Goal: Information Seeking & Learning: Check status

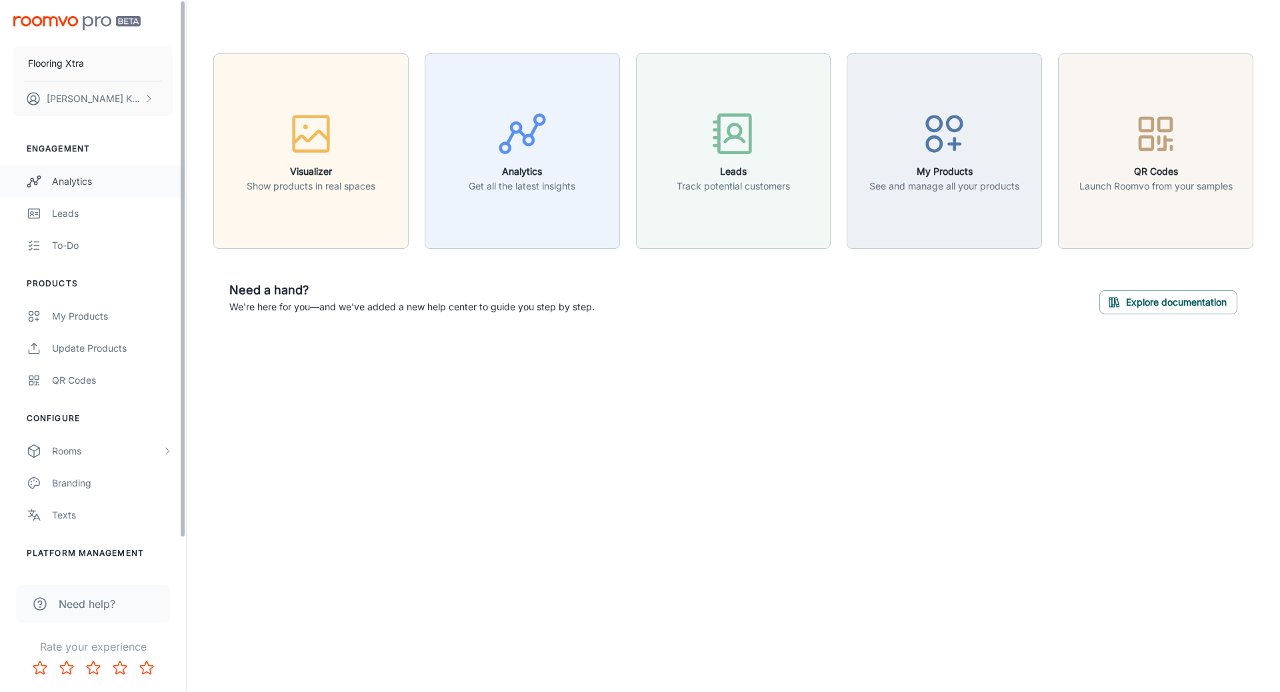
click at [120, 189] on link "Analytics" at bounding box center [93, 181] width 186 height 32
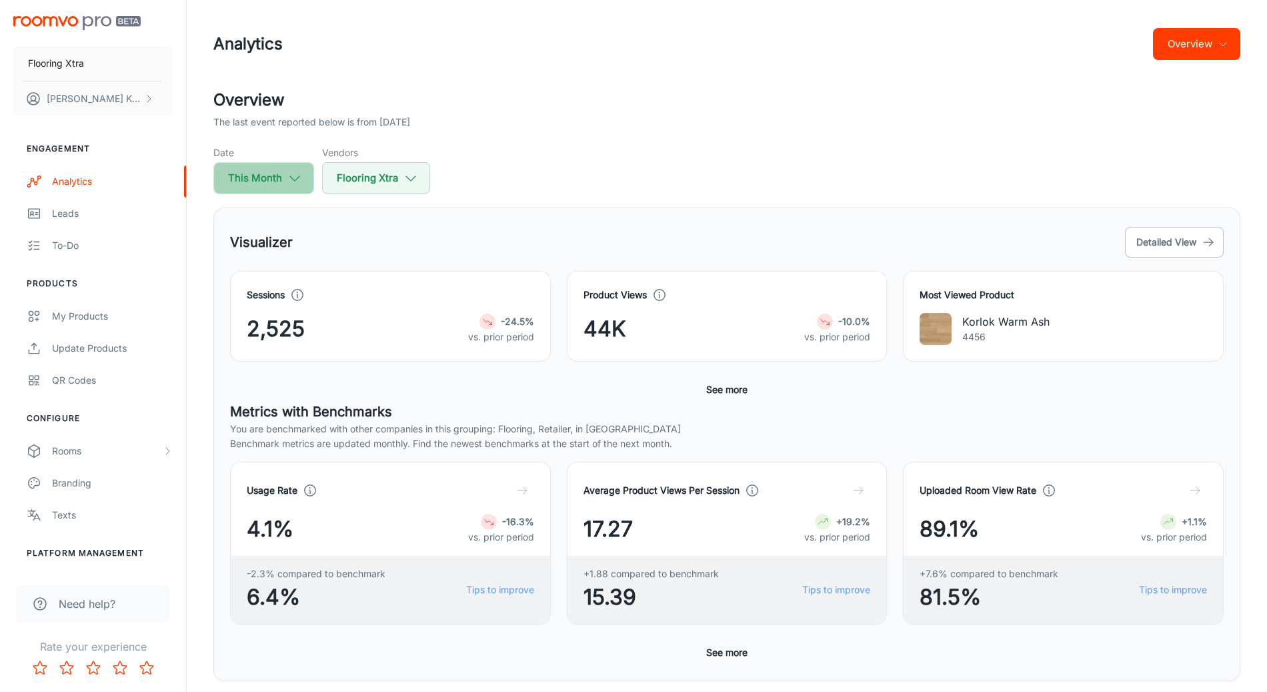
click at [250, 189] on button "This Month" at bounding box center [263, 178] width 101 height 32
select select "8"
select select "2025"
select select "8"
select select "2025"
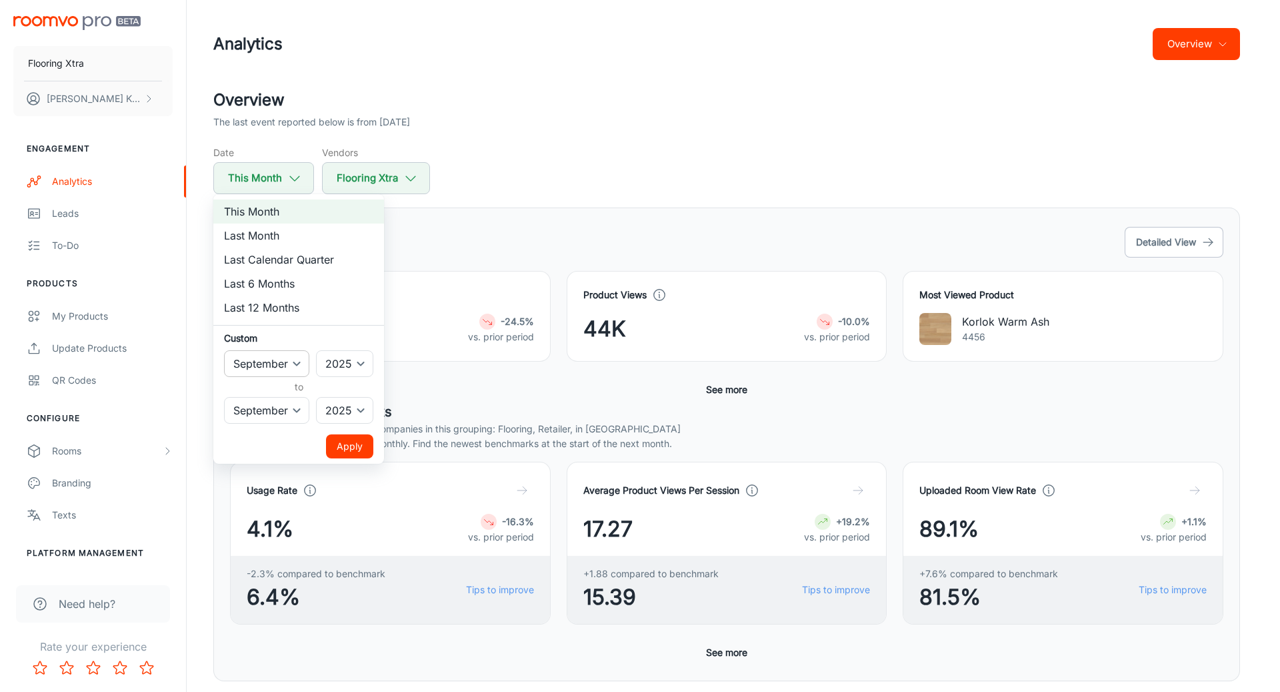
click at [288, 362] on select "January February March April May June July August September October November De…" at bounding box center [266, 363] width 85 height 27
select select "5"
click at [224, 350] on select "January February March April May June July August September October November De…" at bounding box center [266, 363] width 85 height 27
click at [361, 437] on button "Apply" at bounding box center [349, 446] width 47 height 24
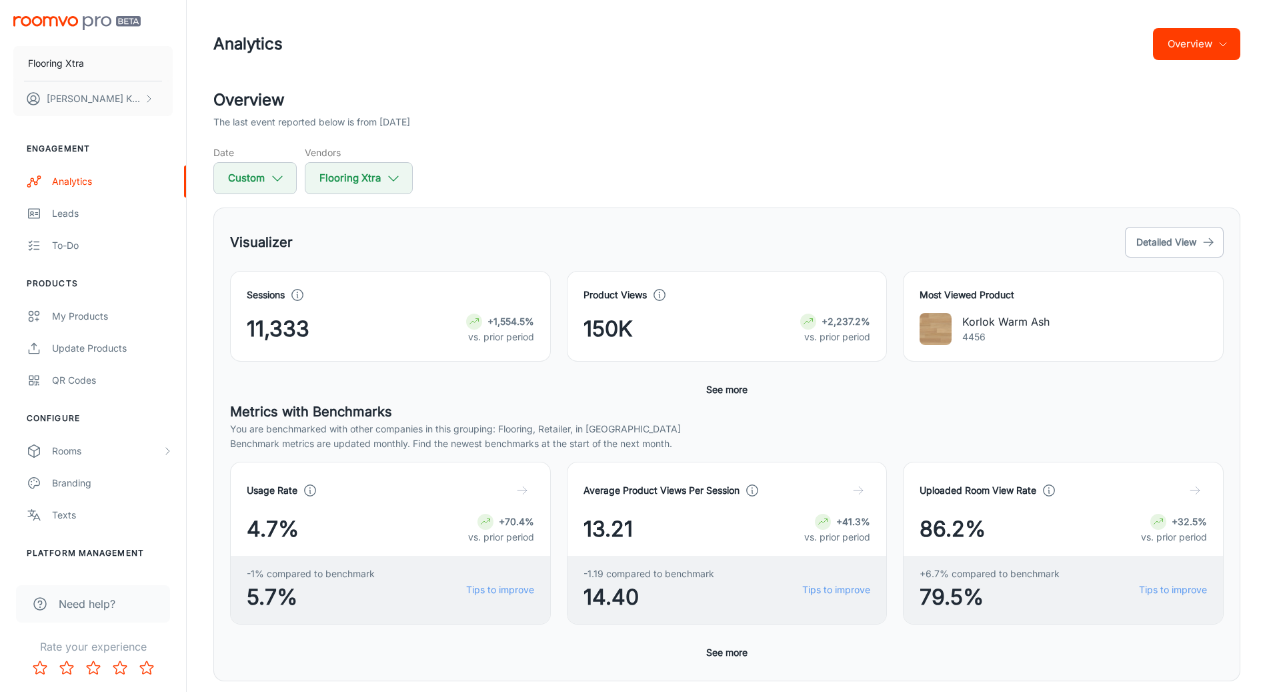
click at [580, 197] on div "Overview The last event reported below is from [DATE] Date Custom Vendors Floor…" at bounding box center [726, 630] width 1059 height 1084
click at [508, 588] on link "Tips to improve" at bounding box center [500, 589] width 68 height 15
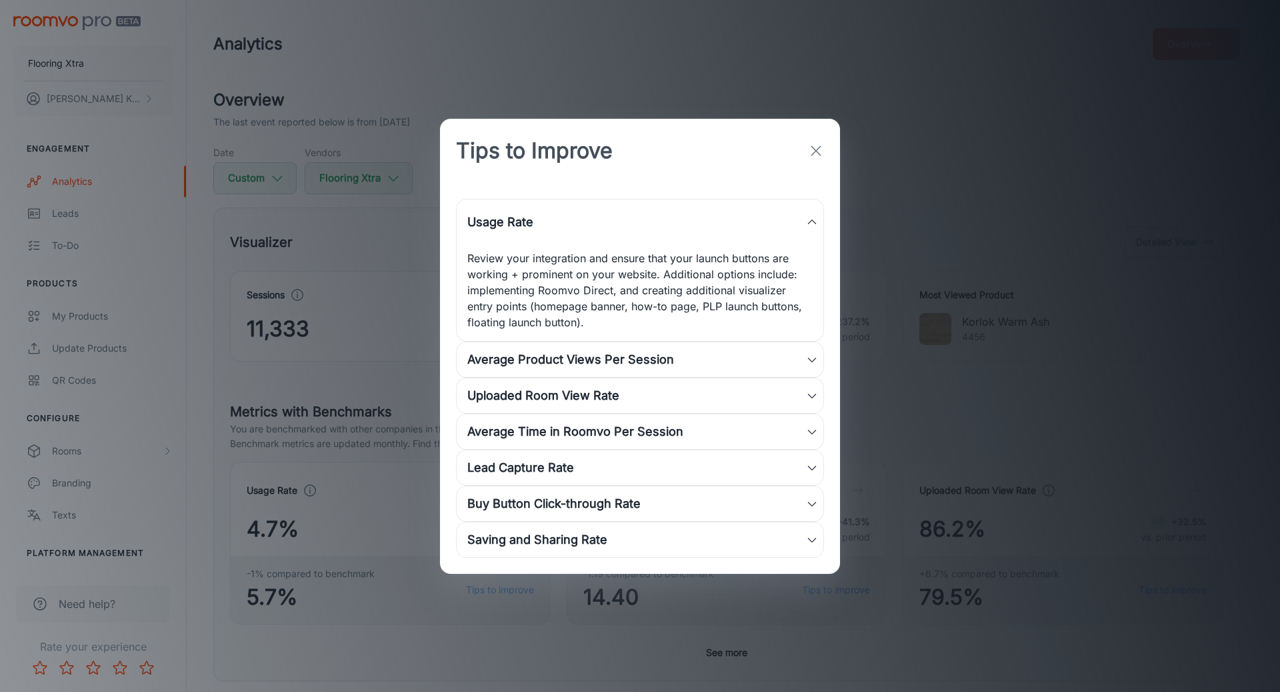
click at [576, 352] on div "Average Product Views Per Session" at bounding box center [636, 359] width 339 height 19
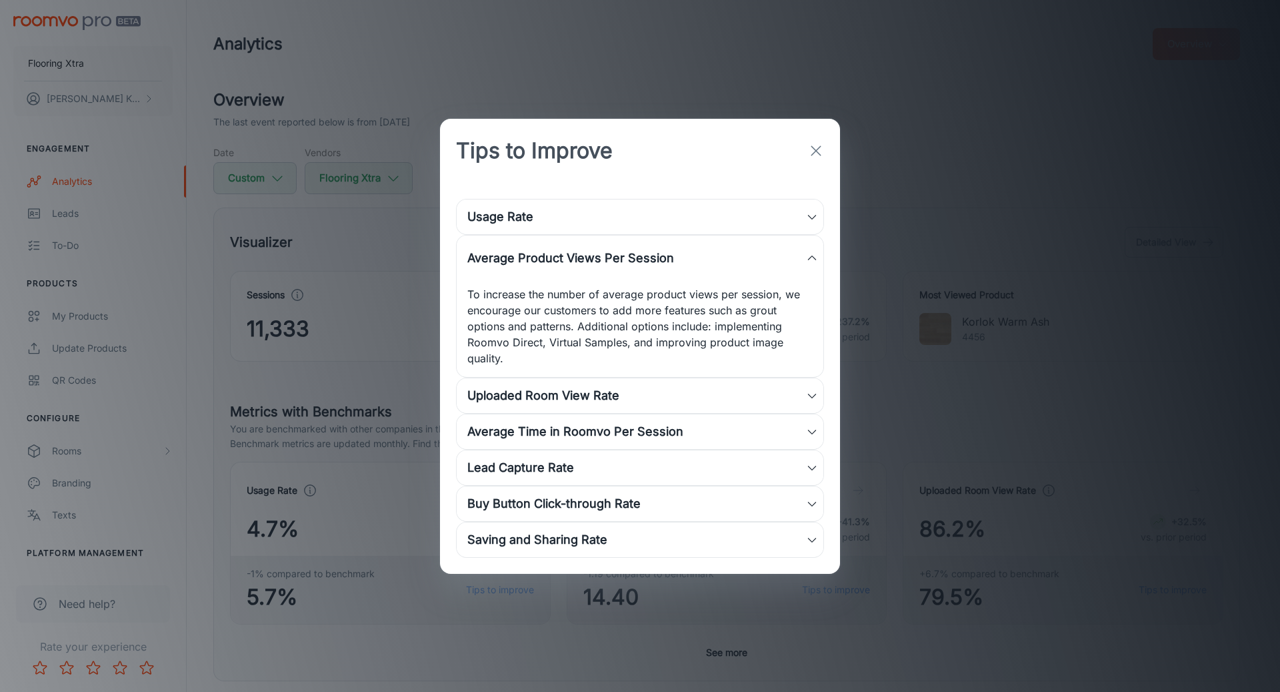
click at [811, 157] on icon "button" at bounding box center [816, 151] width 16 height 16
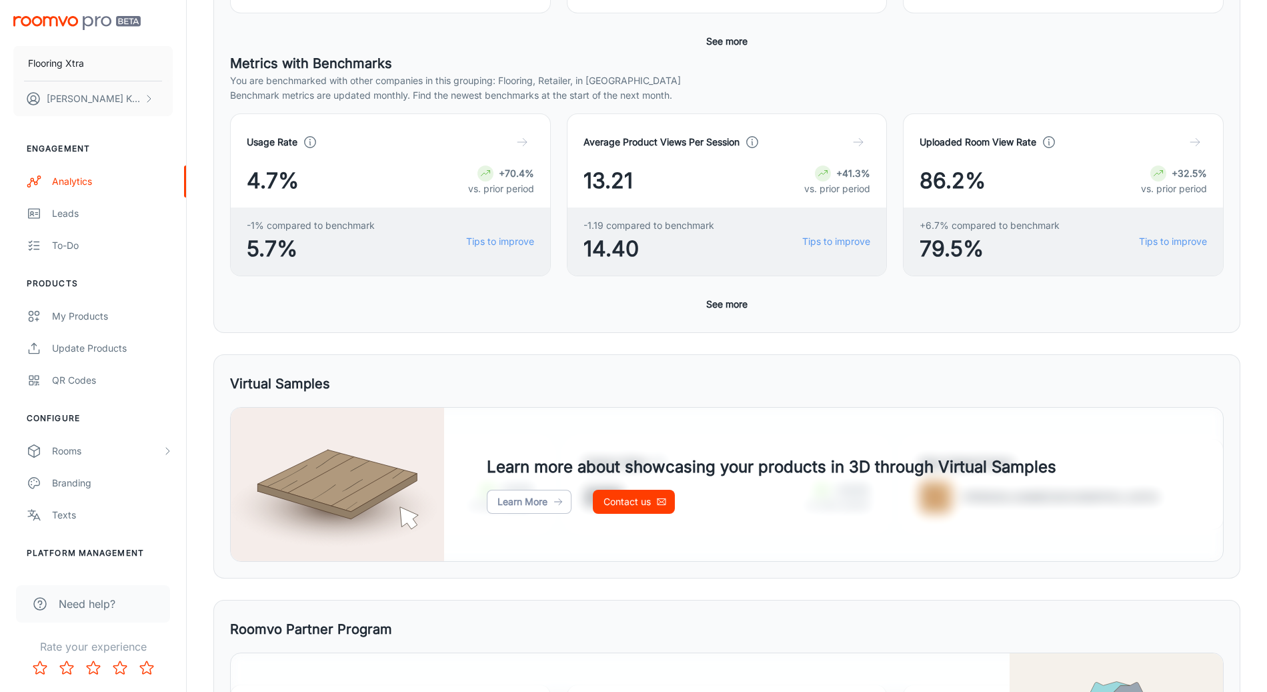
scroll to position [484, 0]
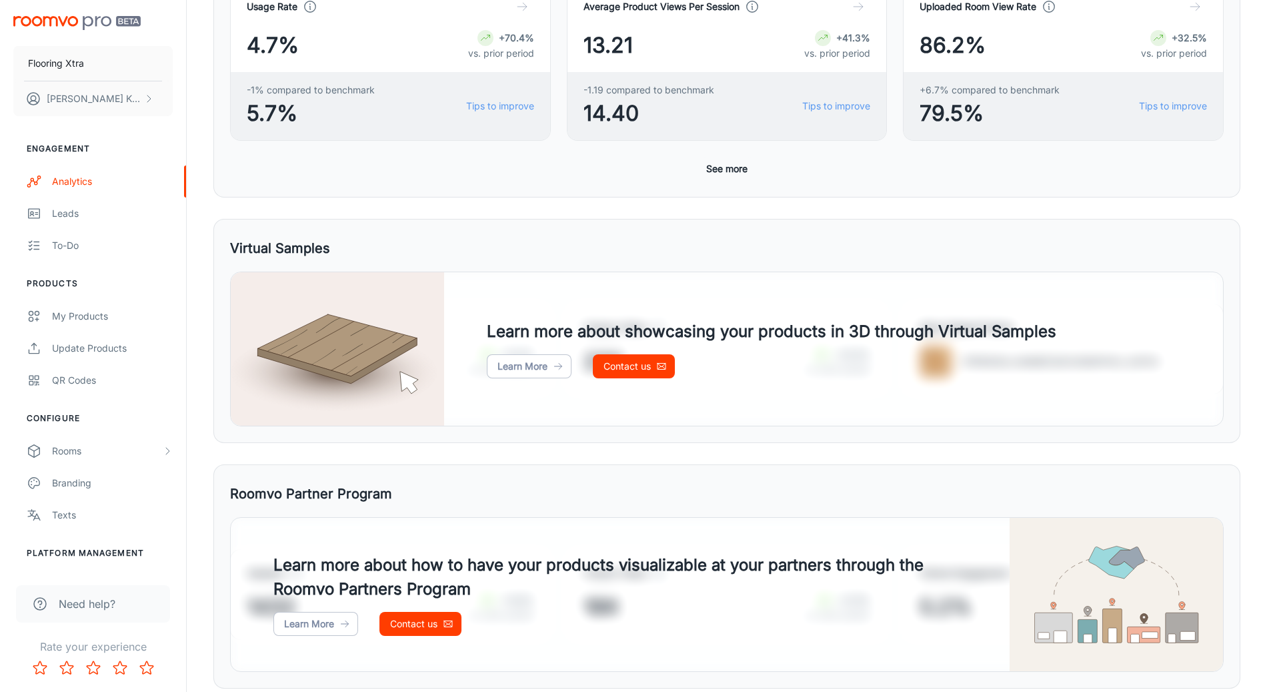
click at [726, 165] on button "See more" at bounding box center [727, 169] width 52 height 24
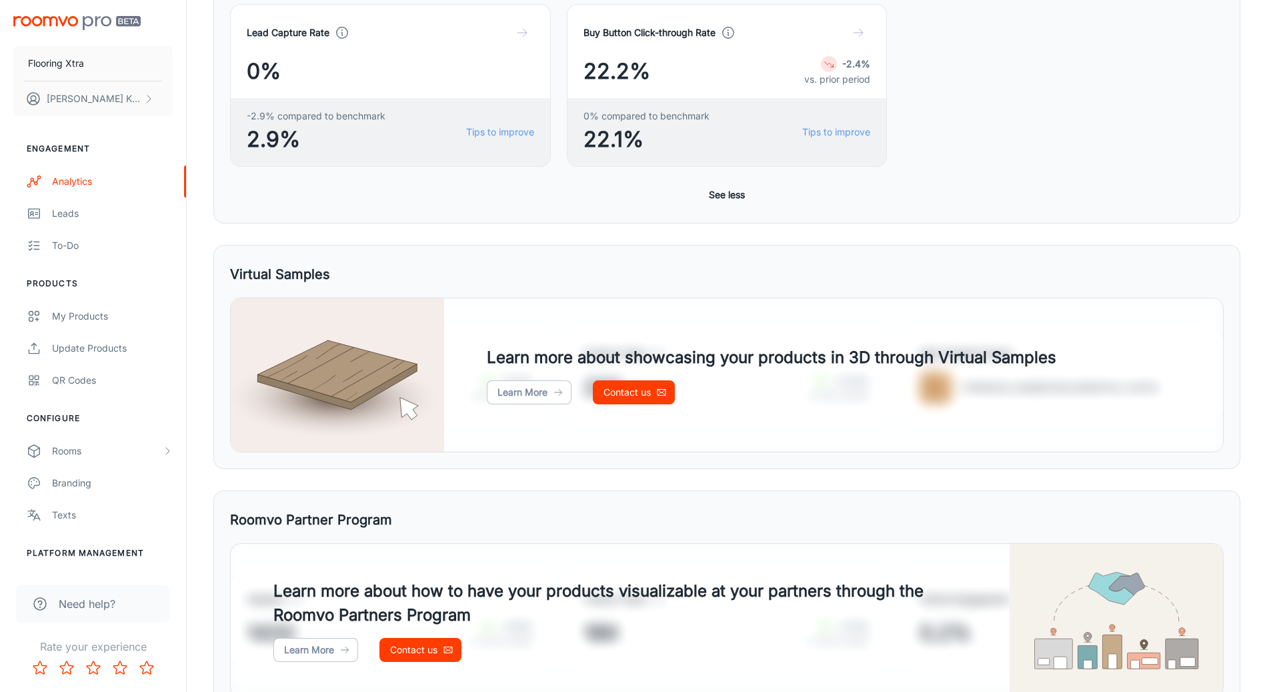
scroll to position [886, 0]
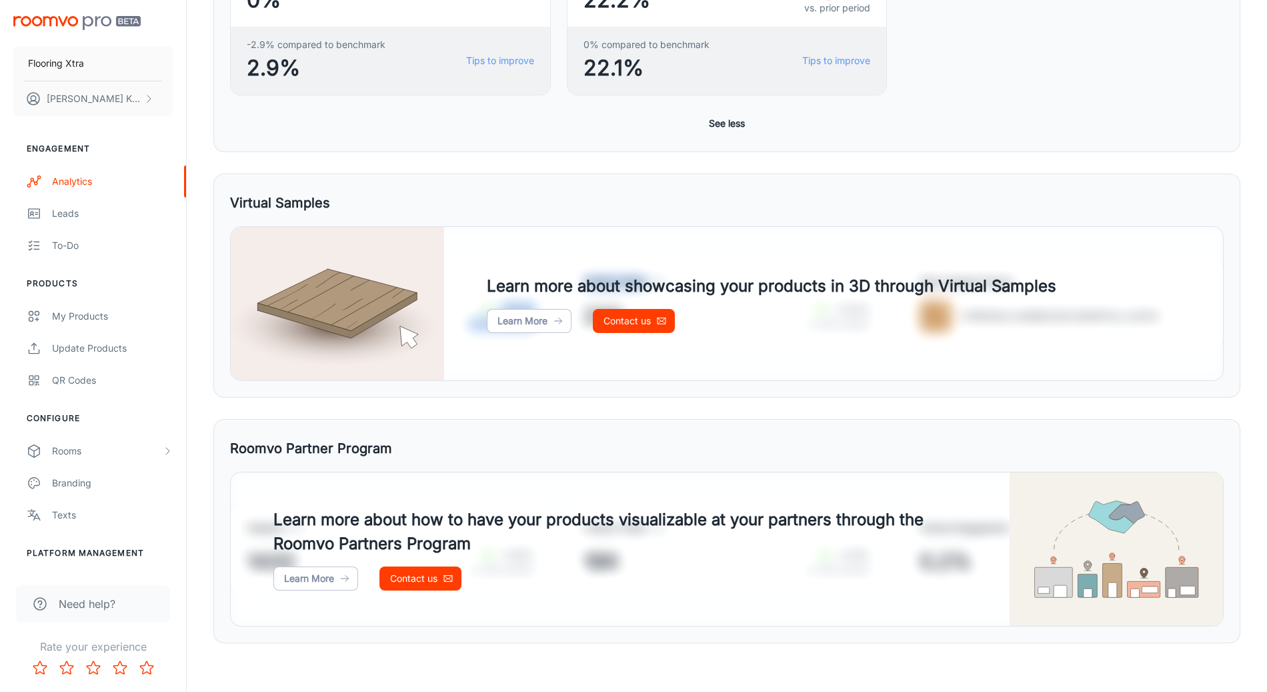
drag, startPoint x: 804, startPoint y: 215, endPoint x: 804, endPoint y: 173, distance: 42.0
click at [804, 185] on div "Virtual Samples Usage Rate 4.32% +12.0% vs. prior period Product Views 232 +23.…" at bounding box center [726, 285] width 1027 height 224
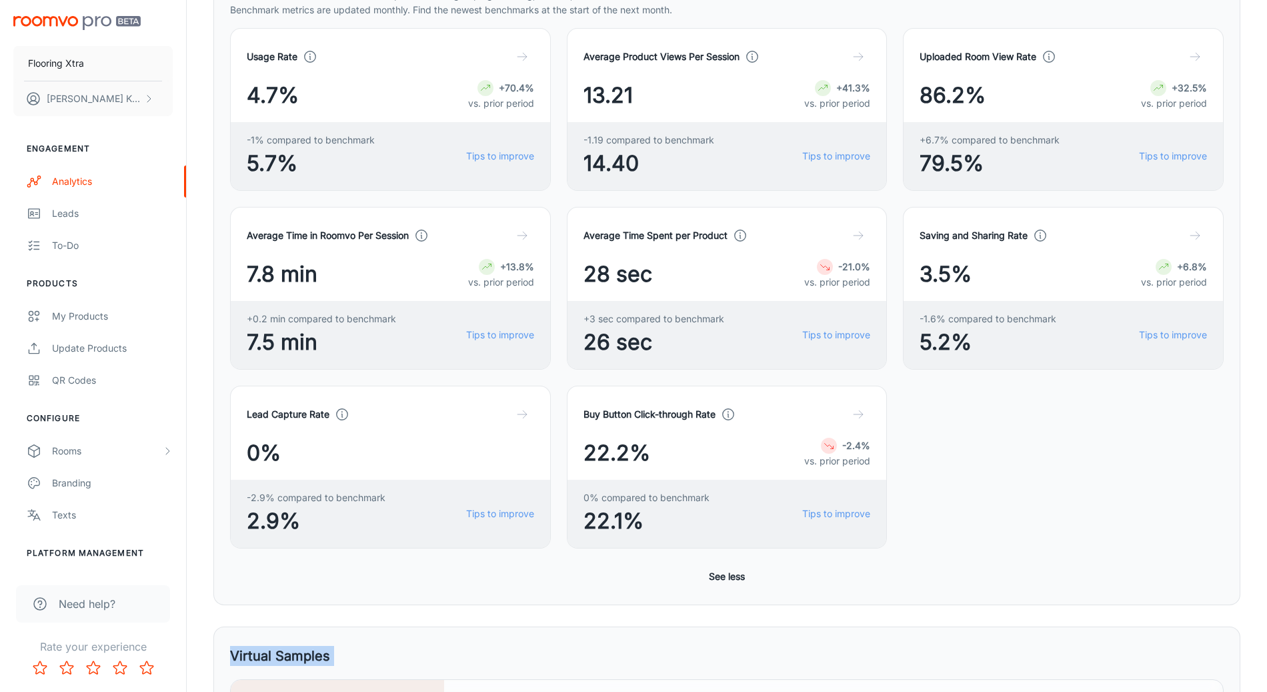
scroll to position [0, 0]
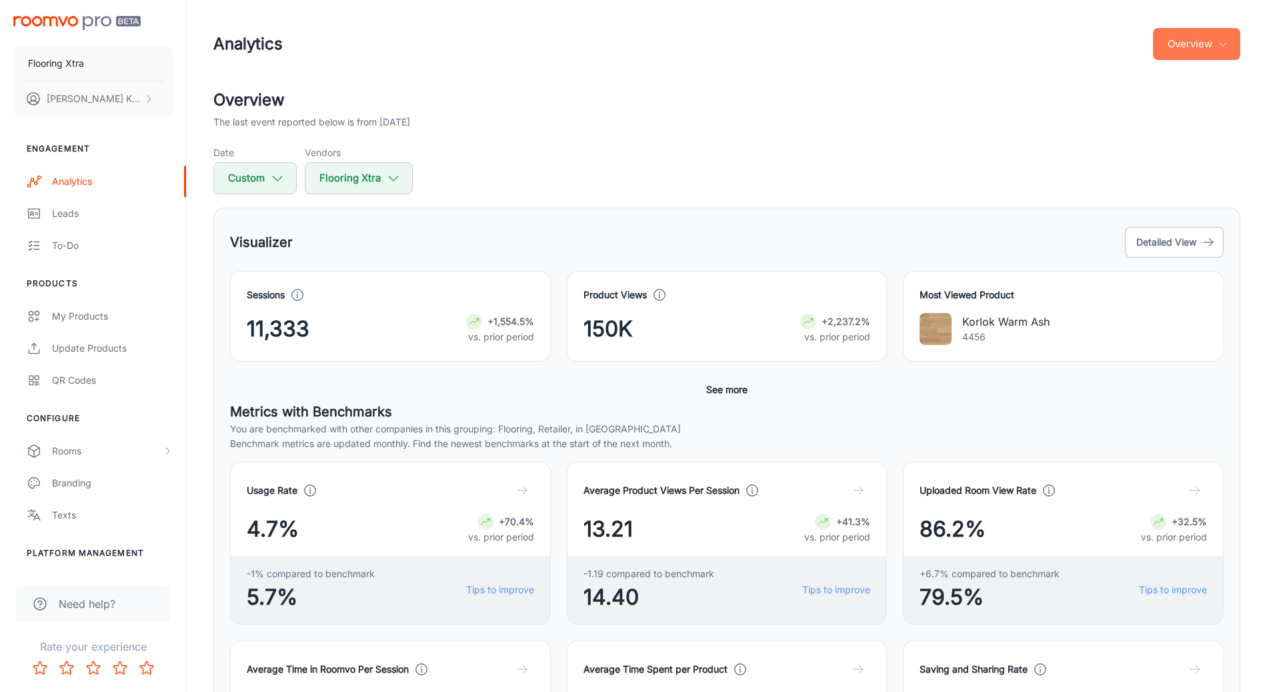
click at [1190, 59] on button "Overview" at bounding box center [1196, 44] width 87 height 32
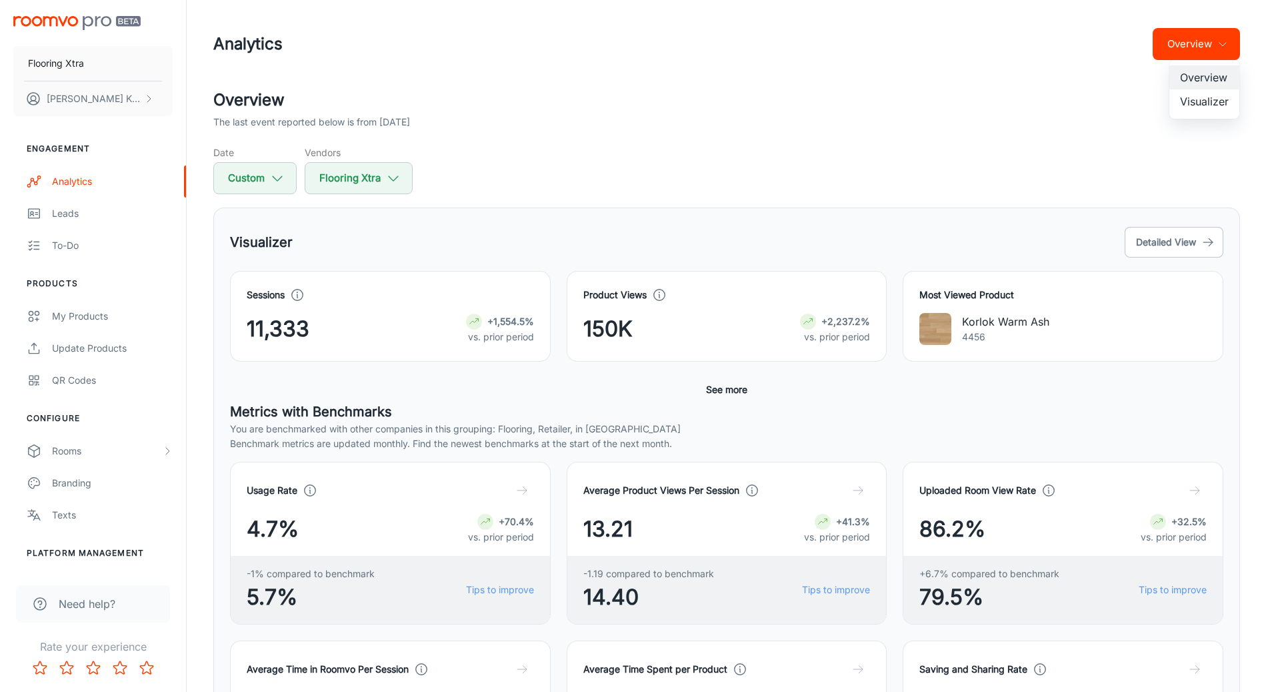
click at [1076, 115] on div at bounding box center [640, 346] width 1280 height 692
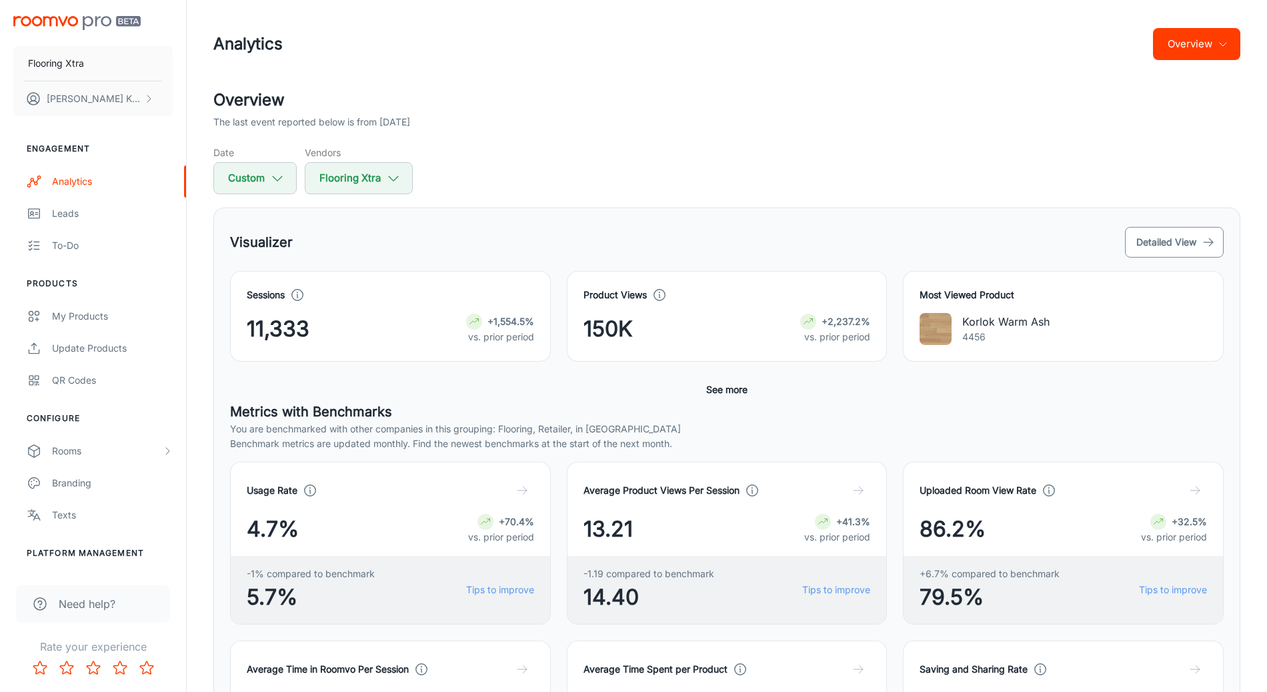
click at [1178, 243] on button "Detailed View" at bounding box center [1174, 242] width 99 height 31
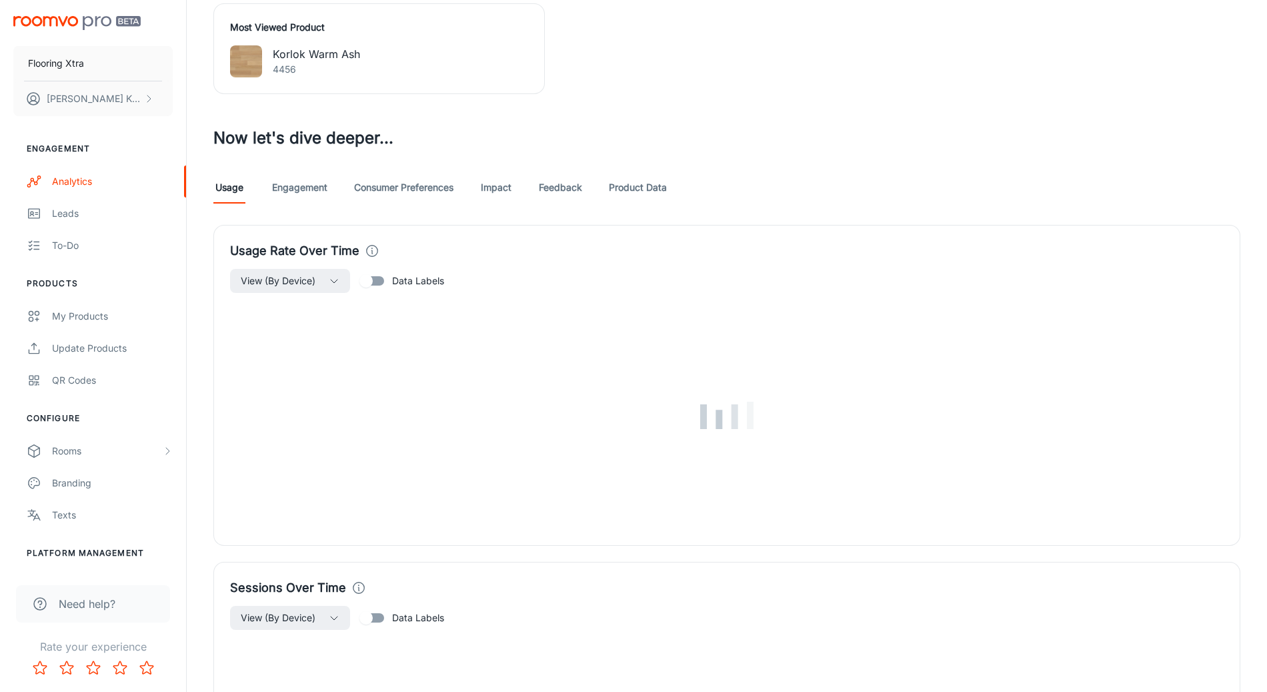
scroll to position [636, 0]
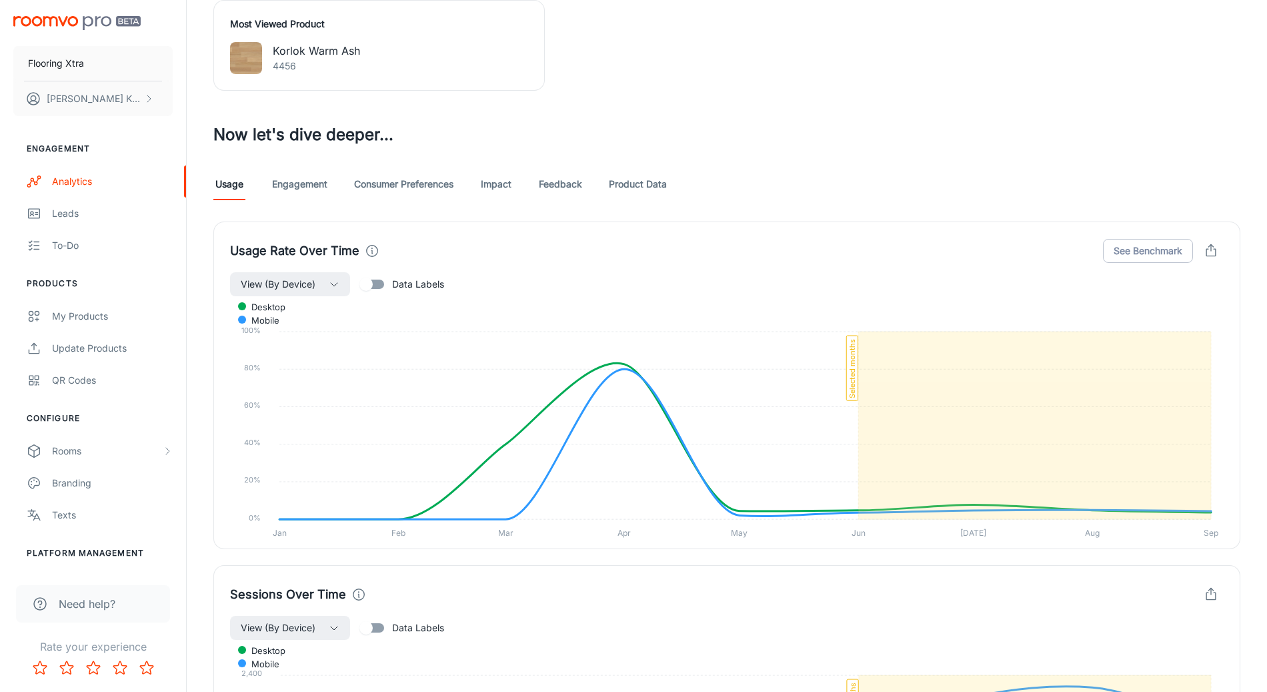
click at [373, 286] on input "Data Labels" at bounding box center [366, 283] width 76 height 25
checkbox input "true"
